Goal: Navigation & Orientation: Find specific page/section

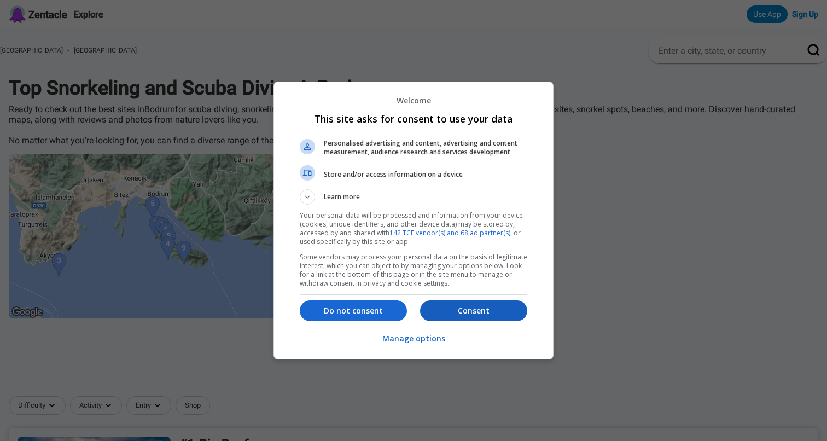
click at [463, 302] on button "Consent" at bounding box center [473, 310] width 107 height 21
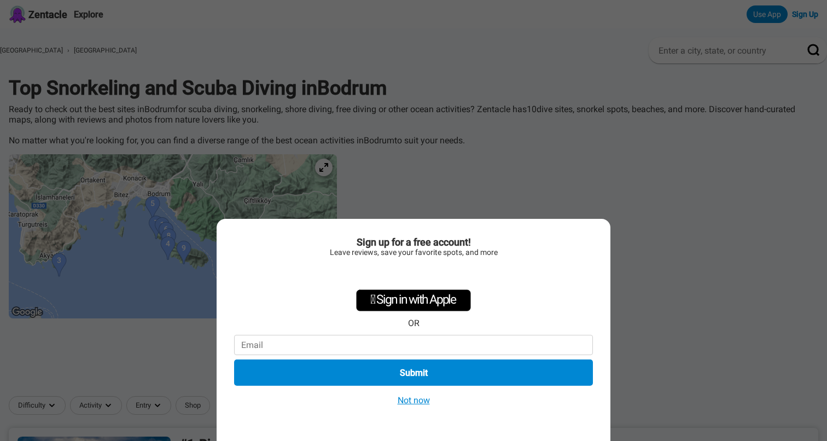
click at [415, 400] on button "Not now" at bounding box center [413, 399] width 39 height 11
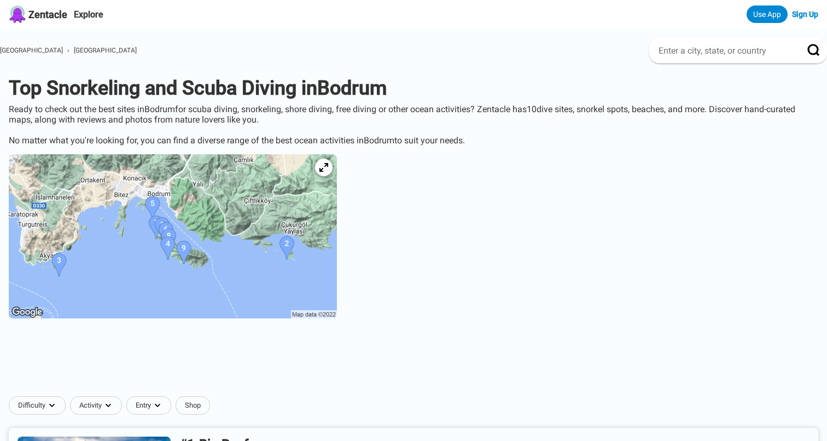
click at [303, 232] on img at bounding box center [173, 236] width 328 height 164
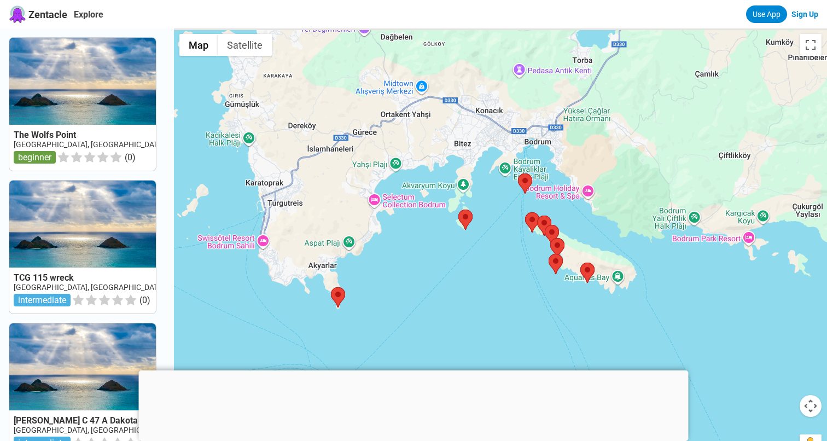
drag, startPoint x: 545, startPoint y: 174, endPoint x: 510, endPoint y: 219, distance: 57.2
click at [510, 219] on div at bounding box center [500, 248] width 653 height 441
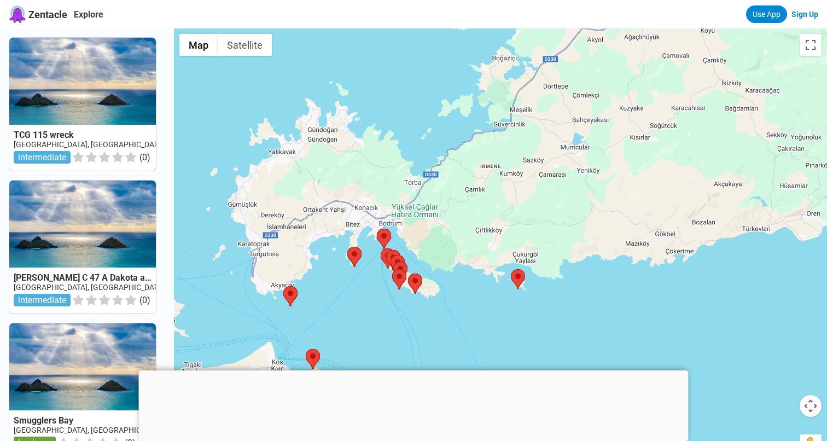
drag, startPoint x: 479, startPoint y: 188, endPoint x: 366, endPoint y: 213, distance: 115.9
click at [366, 213] on div at bounding box center [500, 248] width 653 height 441
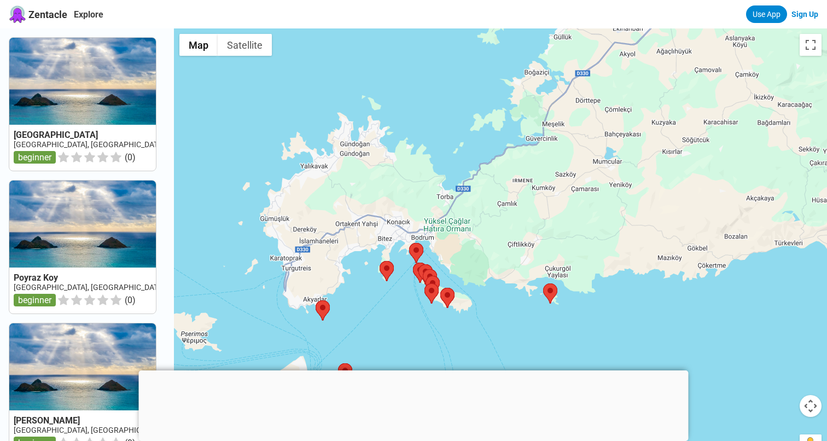
drag, startPoint x: 366, startPoint y: 213, endPoint x: 397, endPoint y: 230, distance: 35.5
click at [397, 230] on div at bounding box center [500, 248] width 653 height 441
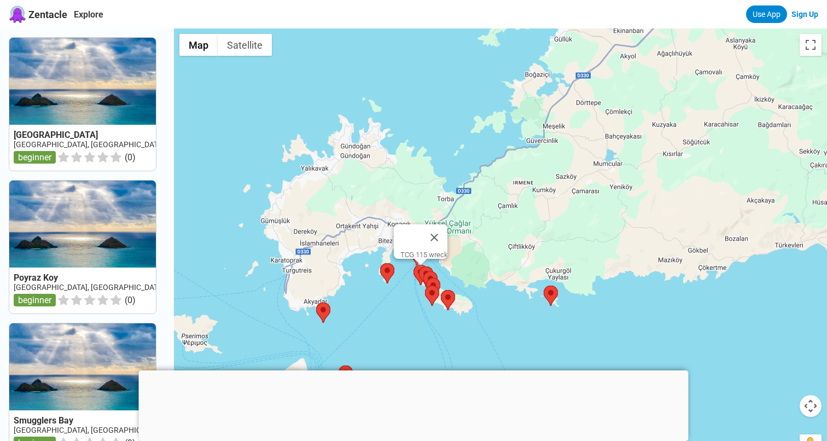
click at [413, 265] on area at bounding box center [413, 265] width 0 height 0
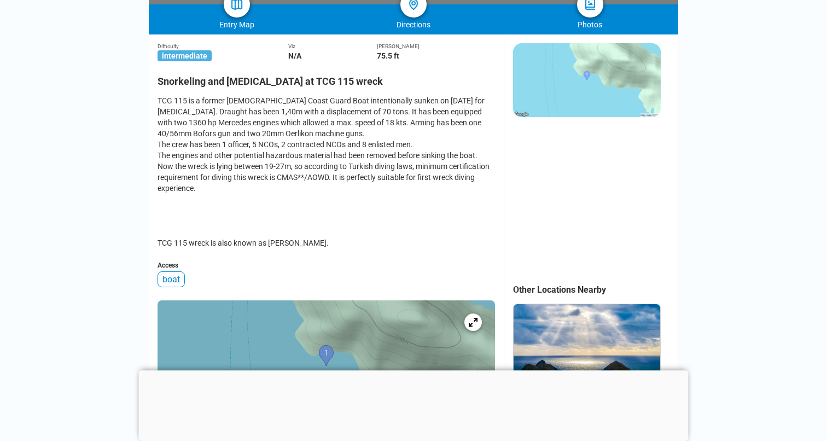
scroll to position [212, 0]
